Goal: Find specific page/section: Find specific page/section

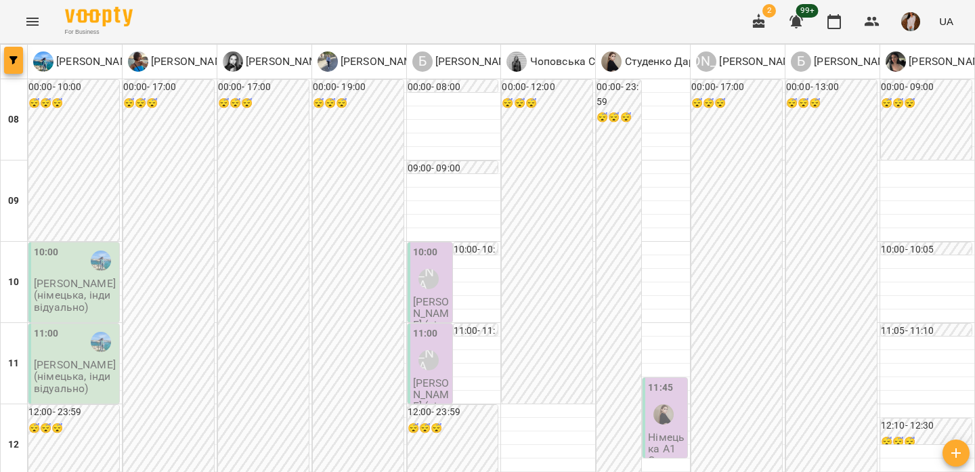
click at [11, 66] on button "button" at bounding box center [13, 60] width 19 height 27
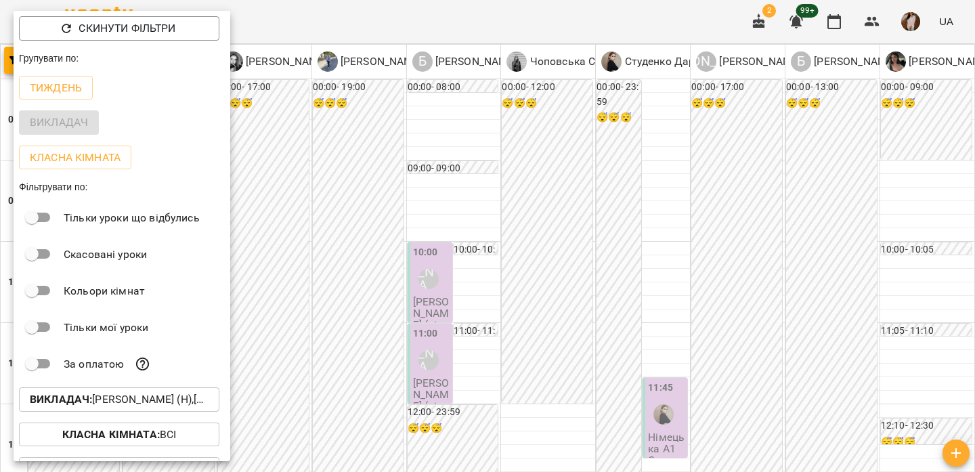
click at [100, 402] on p "Викладач : [PERSON_NAME] (н),[PERSON_NAME] (н),[PERSON_NAME] (н),[PERSON_NAME] …" at bounding box center [119, 399] width 179 height 16
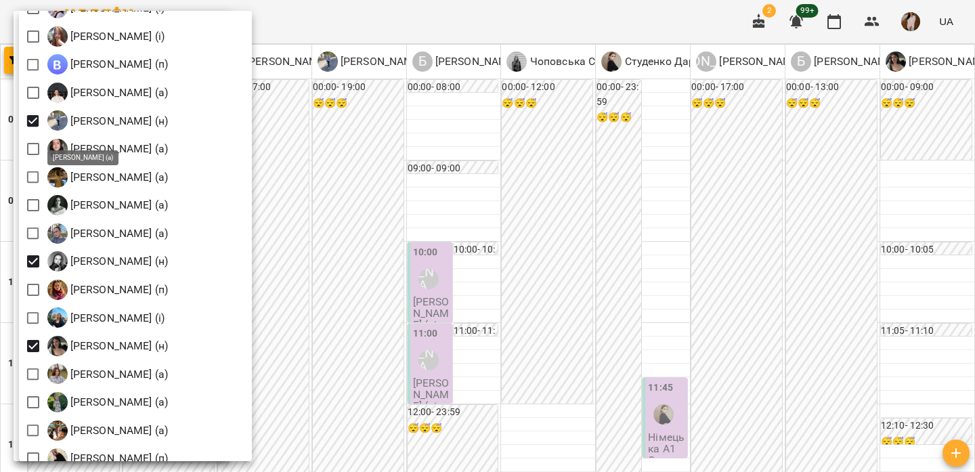
scroll to position [1574, 0]
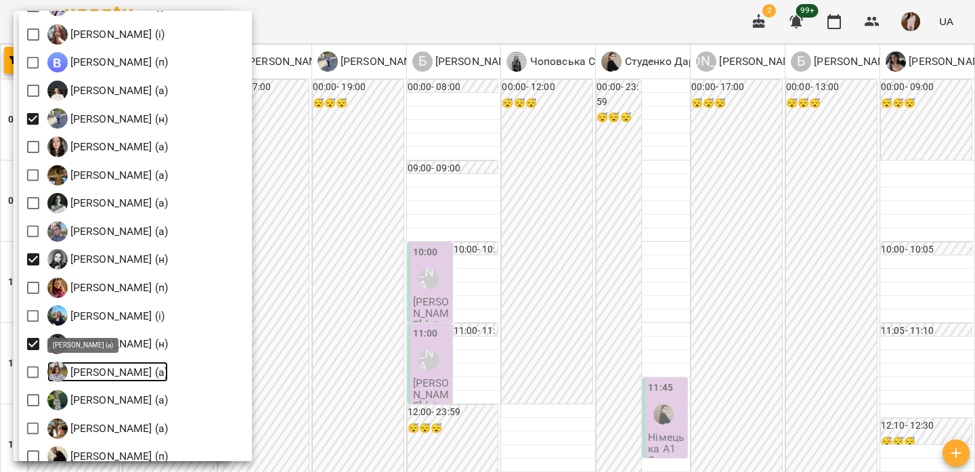
click at [117, 372] on p "[PERSON_NAME] (а)" at bounding box center [118, 372] width 101 height 16
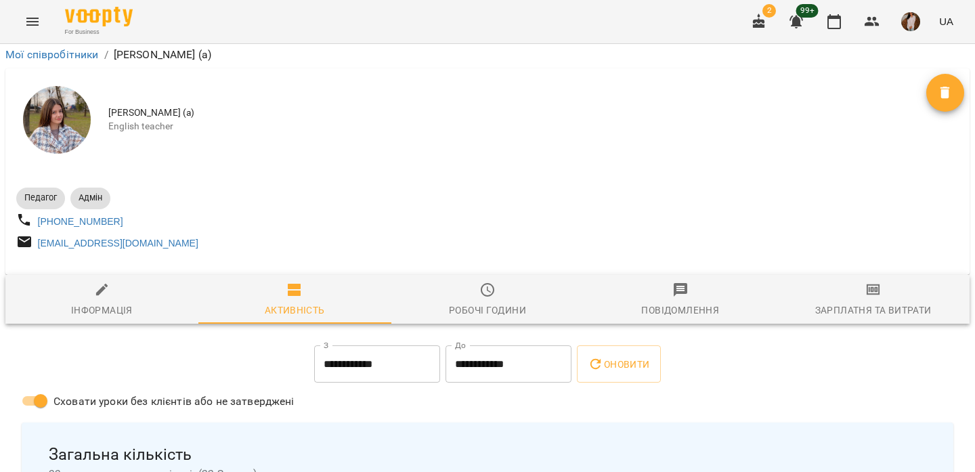
scroll to position [56, 0]
click at [398, 345] on input "**********" at bounding box center [377, 364] width 126 height 38
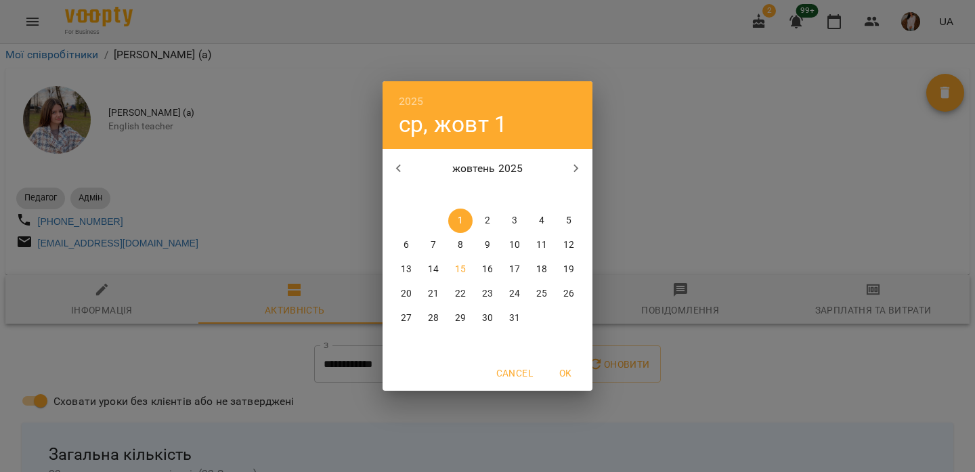
click at [651, 127] on div "2025 ср, жовт 1 жовтень 2025 пн вт ср чт пт сб нд 29 30 1 2 3 4 5 6 7 8 9 10 11…" at bounding box center [487, 236] width 975 height 472
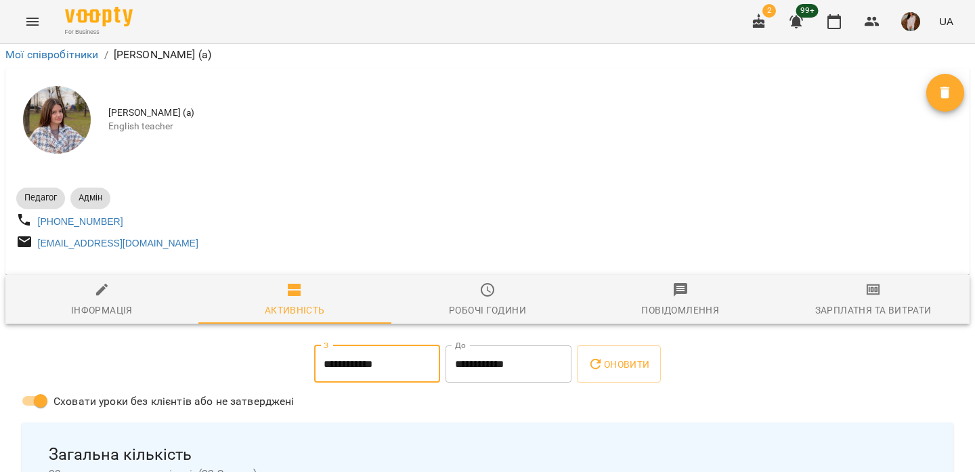
scroll to position [0, 0]
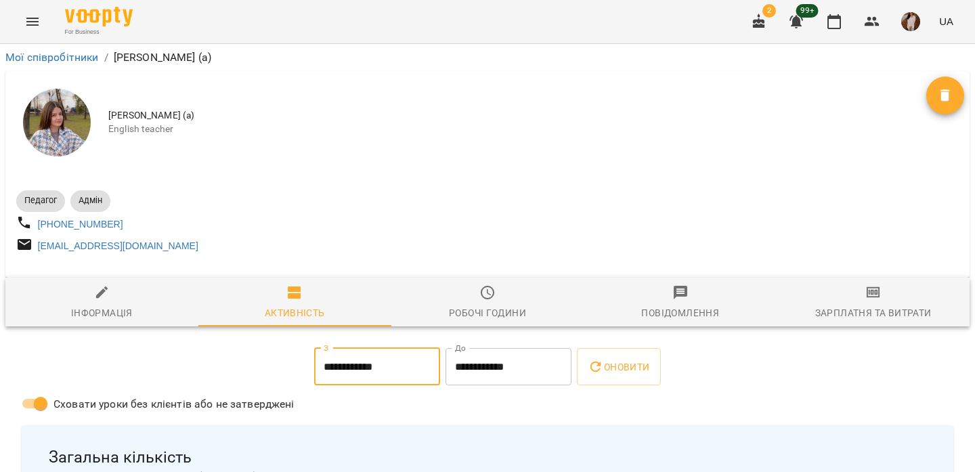
click at [36, 23] on icon "Menu" at bounding box center [32, 22] width 16 height 16
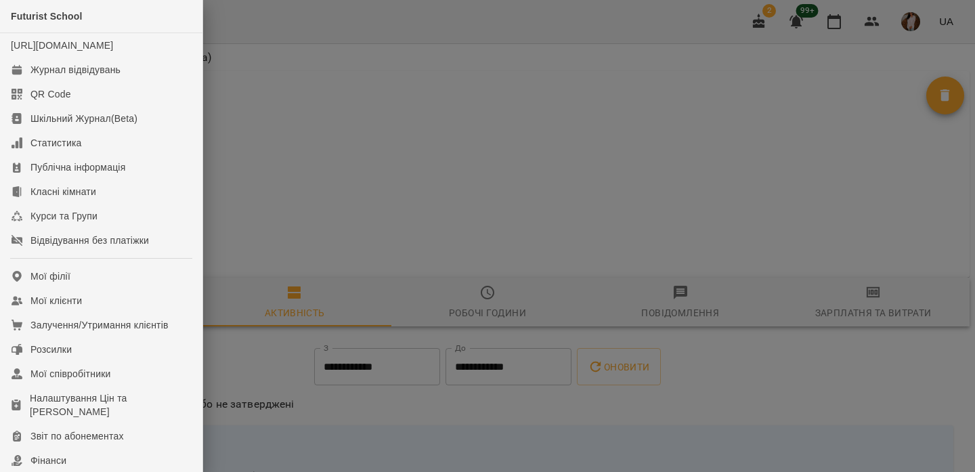
click at [280, 127] on div at bounding box center [487, 236] width 975 height 472
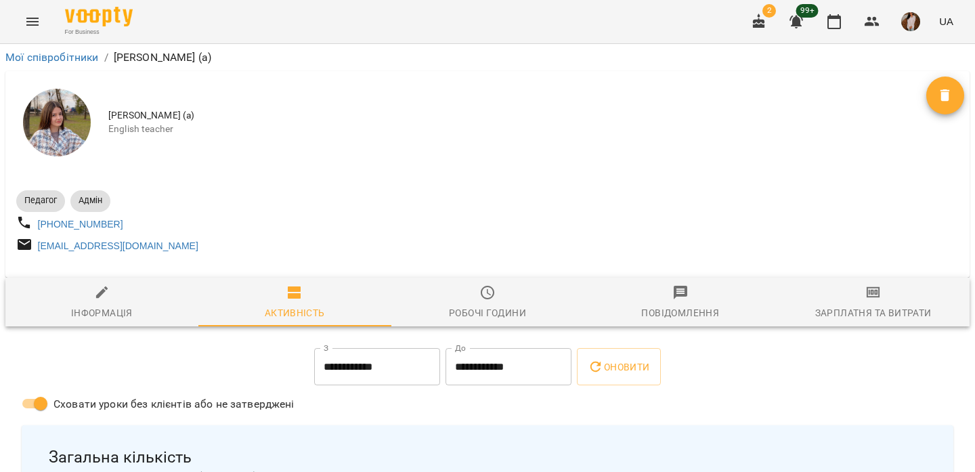
click at [39, 18] on icon "Menu" at bounding box center [32, 22] width 16 height 16
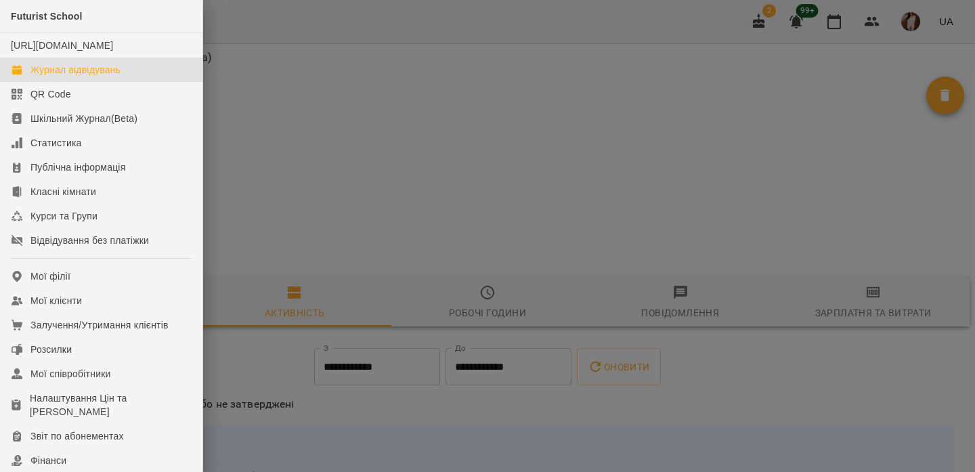
click at [102, 76] on div "Журнал відвідувань" at bounding box center [75, 70] width 90 height 14
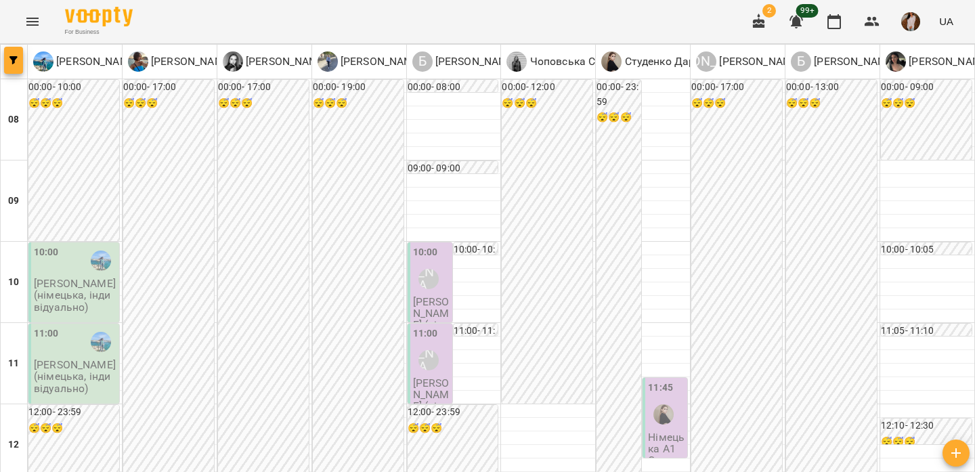
click at [19, 61] on span "button" at bounding box center [13, 60] width 19 height 8
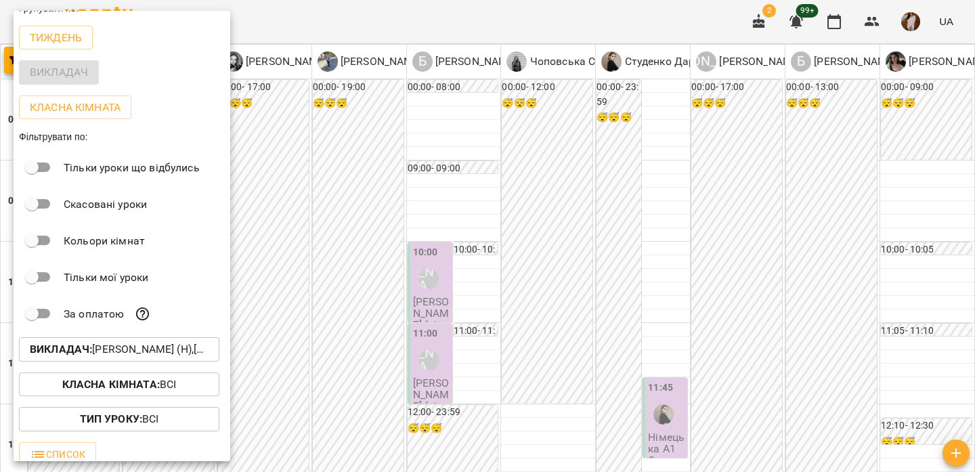
scroll to position [64, 0]
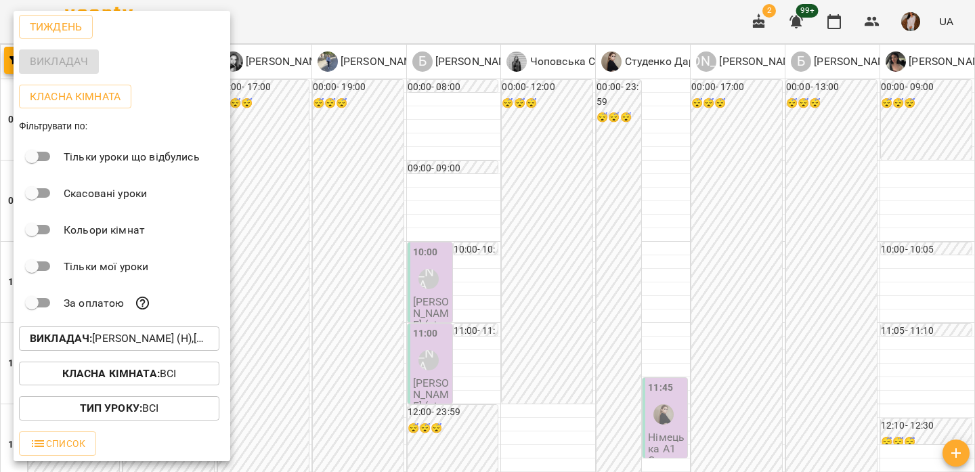
click at [118, 341] on p "Викладач : [PERSON_NAME] (н),[PERSON_NAME] (н),[PERSON_NAME] (н),[PERSON_NAME] …" at bounding box center [119, 338] width 179 height 16
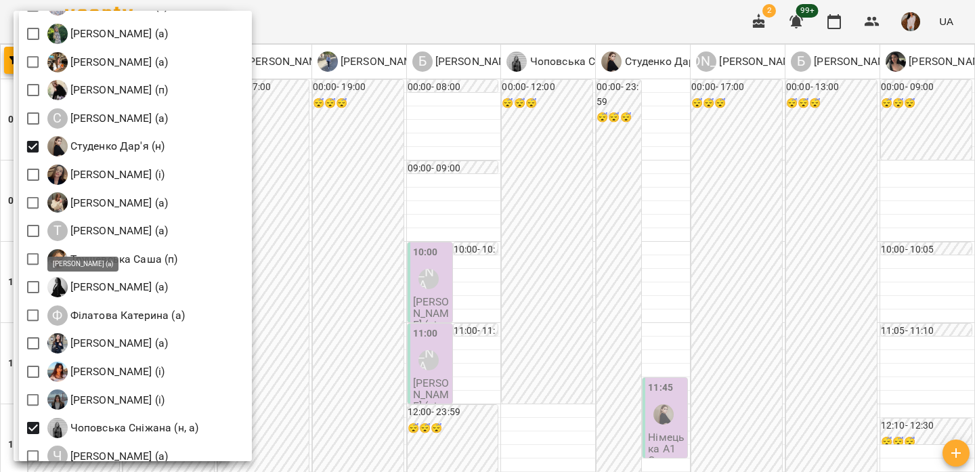
scroll to position [1942, 0]
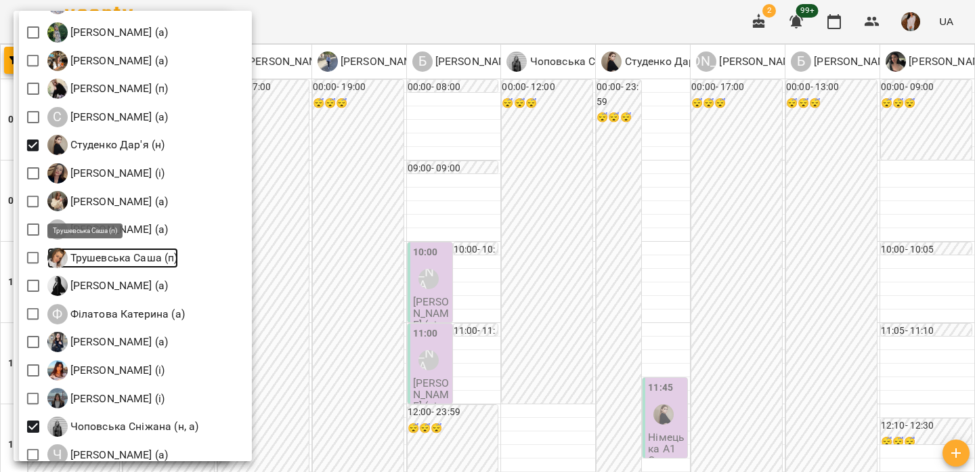
click at [112, 261] on p "Трушевська Саша (п)" at bounding box center [123, 258] width 110 height 16
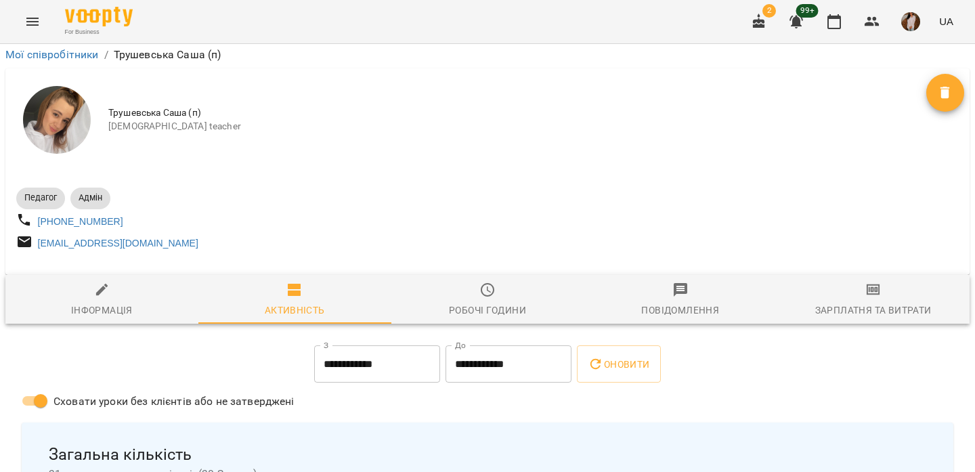
scroll to position [283, 0]
